Goal: Find specific page/section: Find specific page/section

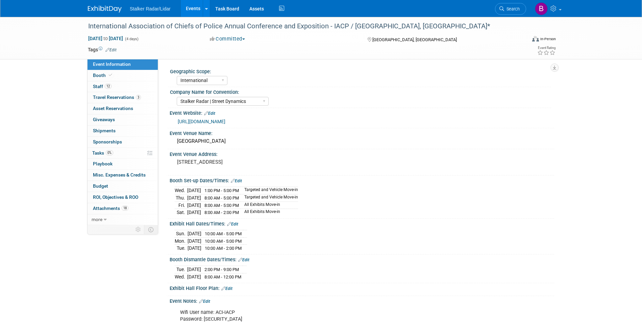
select select "International"
select select "Stalker Radar | Street Dynamics"
click at [189, 10] on link "Events" at bounding box center [193, 8] width 25 height 17
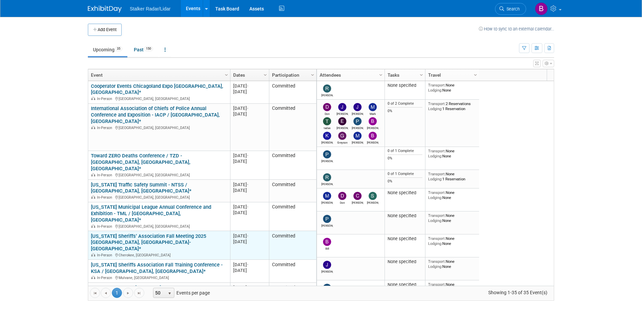
click at [132, 233] on link "[US_STATE] Sheriffs’ Association Fall Meeting 2025 [GEOGRAPHIC_DATA], [GEOGRAPH…" at bounding box center [148, 242] width 115 height 19
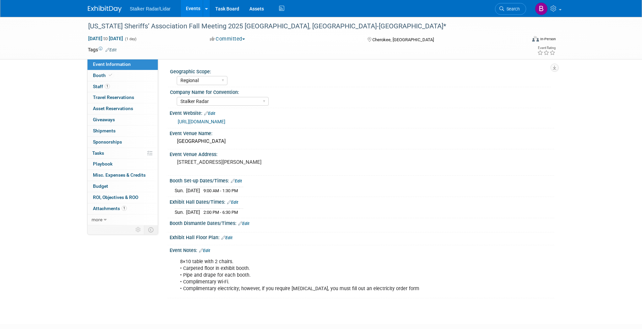
select select "Regional"
select select "Stalker Radar"
click at [110, 76] on icon at bounding box center [110, 75] width 3 height 4
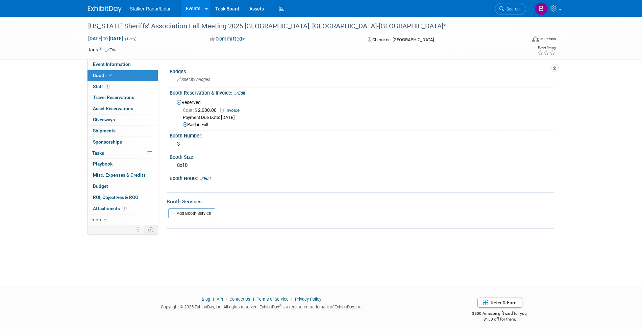
click at [193, 6] on link "Events" at bounding box center [193, 8] width 25 height 17
